Goal: Find specific page/section: Find specific page/section

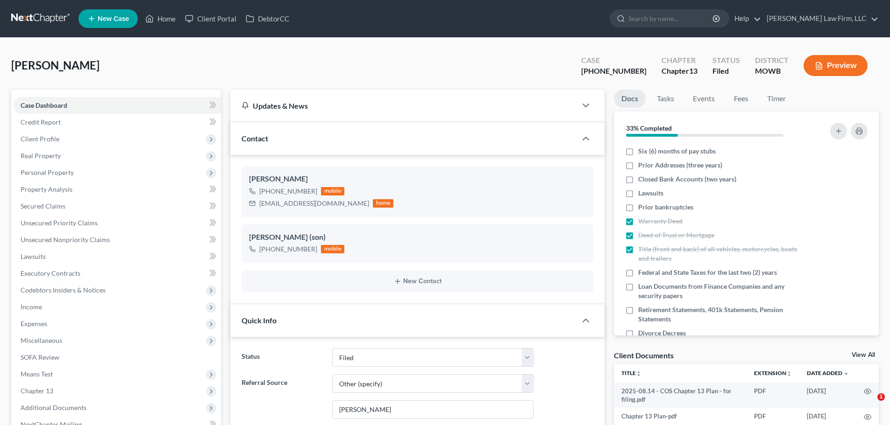
select select "3"
select select "6"
select select "0"
click at [162, 17] on link "Home" at bounding box center [161, 18] width 40 height 17
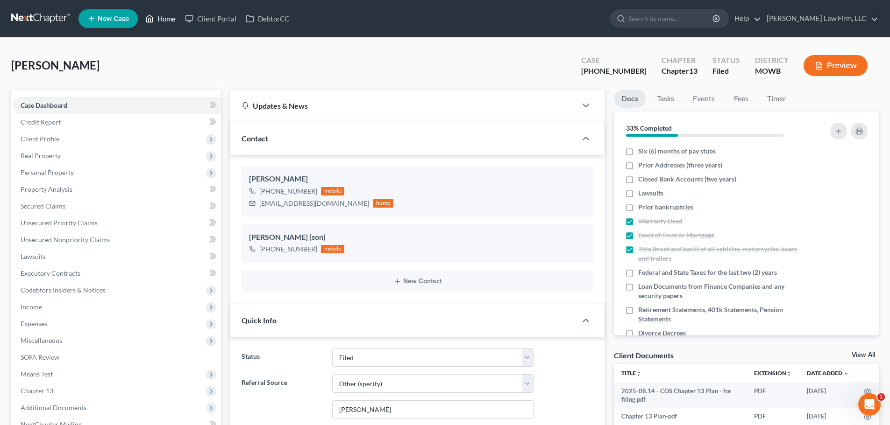
click at [165, 14] on link "Home" at bounding box center [161, 18] width 40 height 17
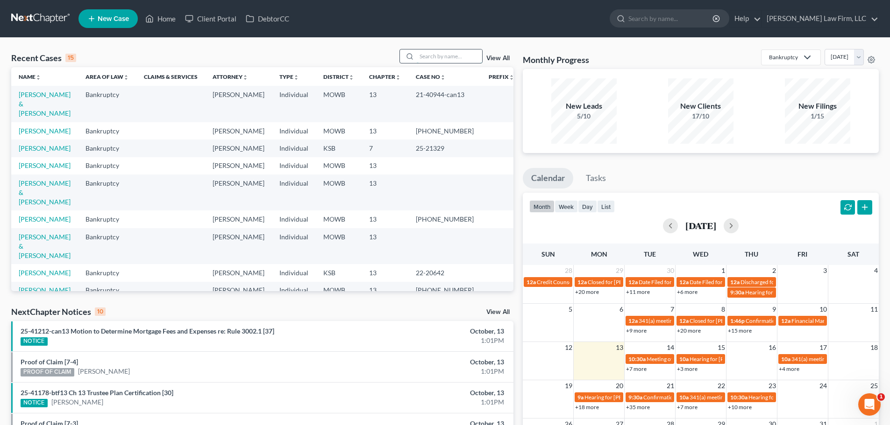
click at [425, 55] on input "search" at bounding box center [449, 57] width 65 height 14
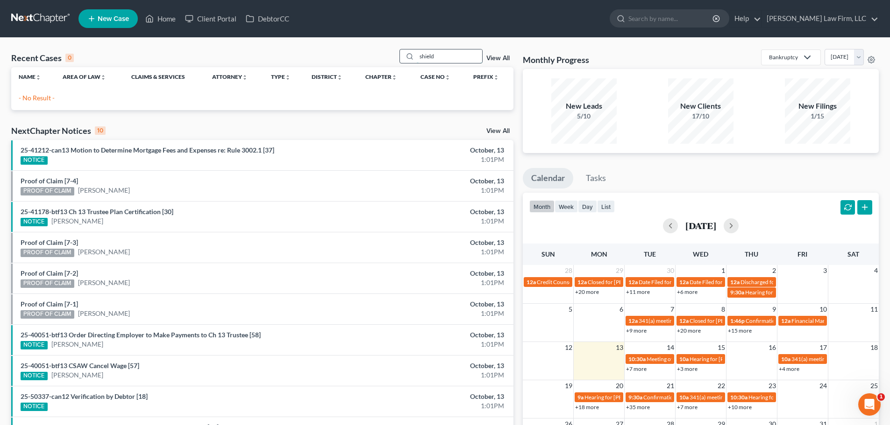
type input "shield"
